Goal: Information Seeking & Learning: Learn about a topic

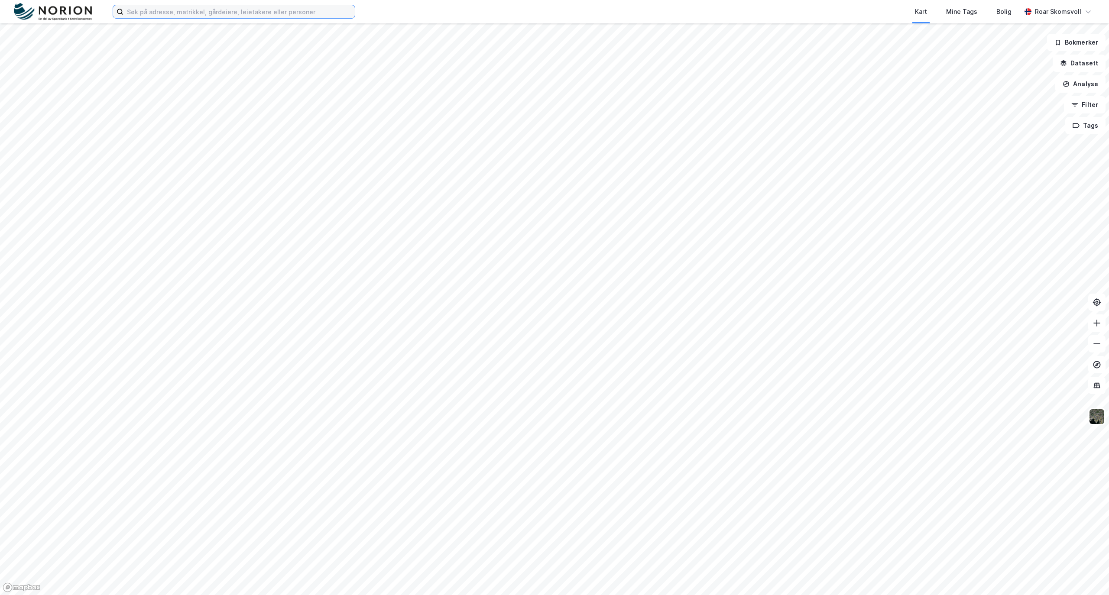
click at [215, 11] on input at bounding box center [238, 11] width 231 height 13
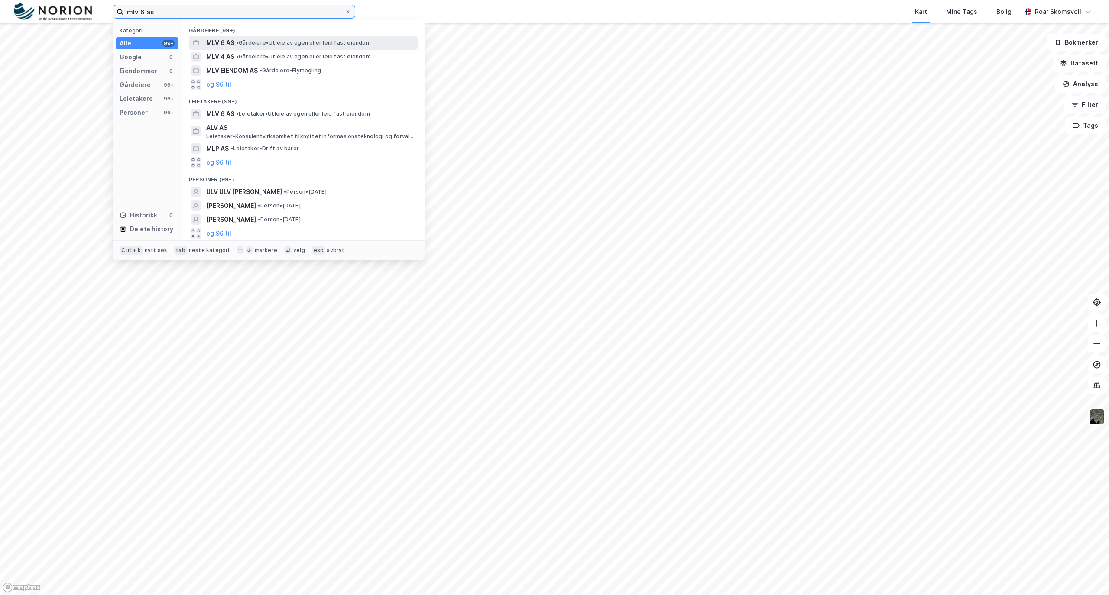
type input "mlv 6 as"
click at [229, 40] on span "MLV 6 AS" at bounding box center [220, 43] width 28 height 10
